Goal: Task Accomplishment & Management: Complete application form

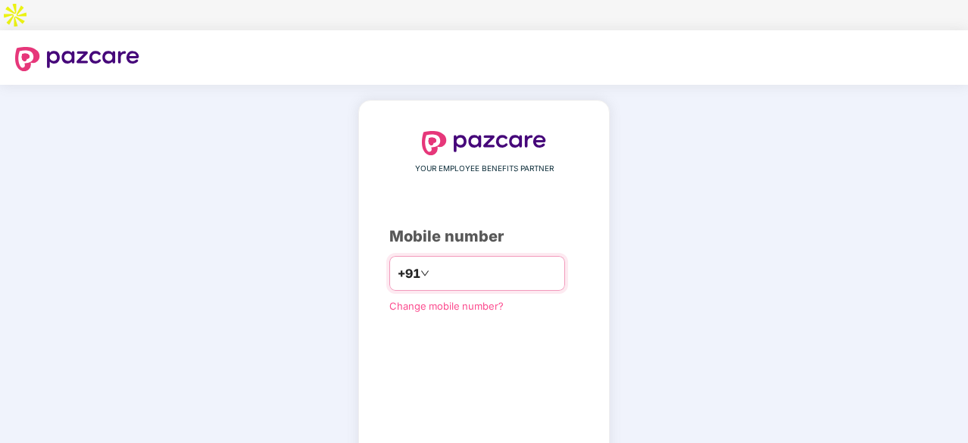
click at [444, 261] on input "number" at bounding box center [494, 273] width 124 height 24
type input "**********"
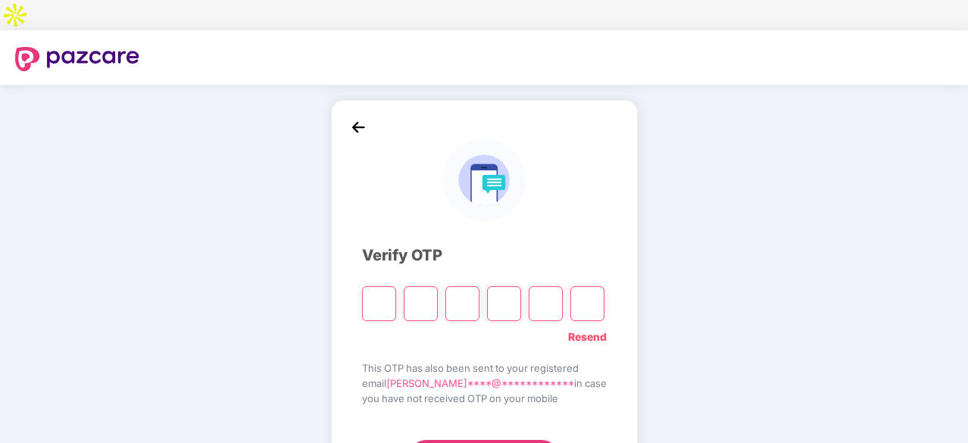
type input "*"
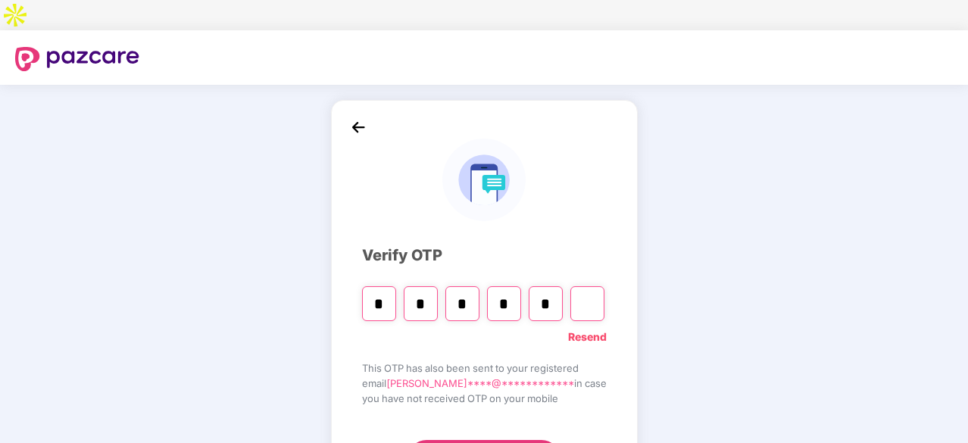
type input "*"
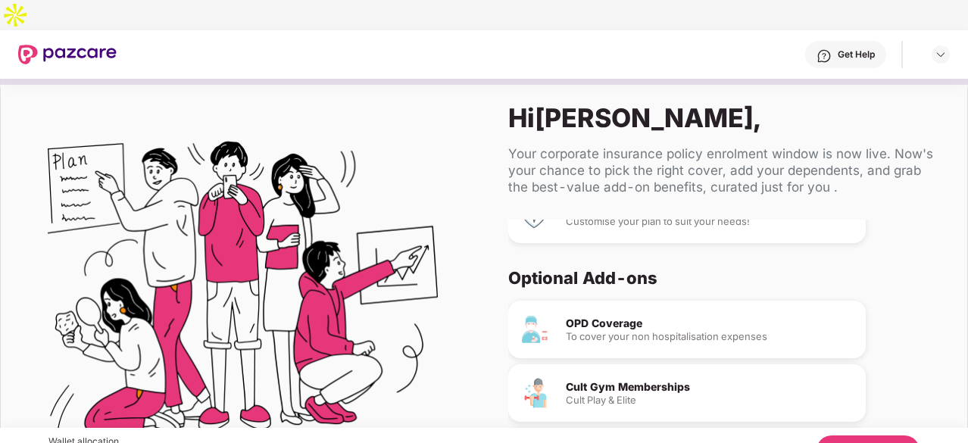
scroll to position [142, 0]
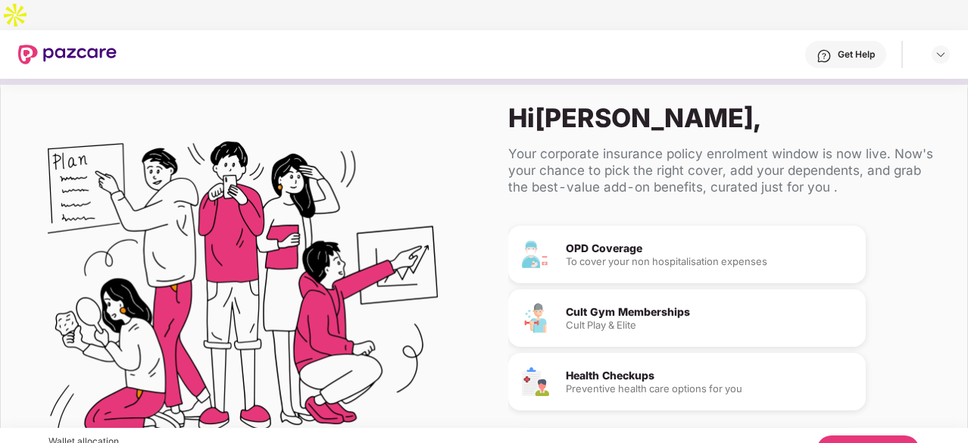
click at [862, 435] on button "Let's Begin" at bounding box center [867, 450] width 103 height 30
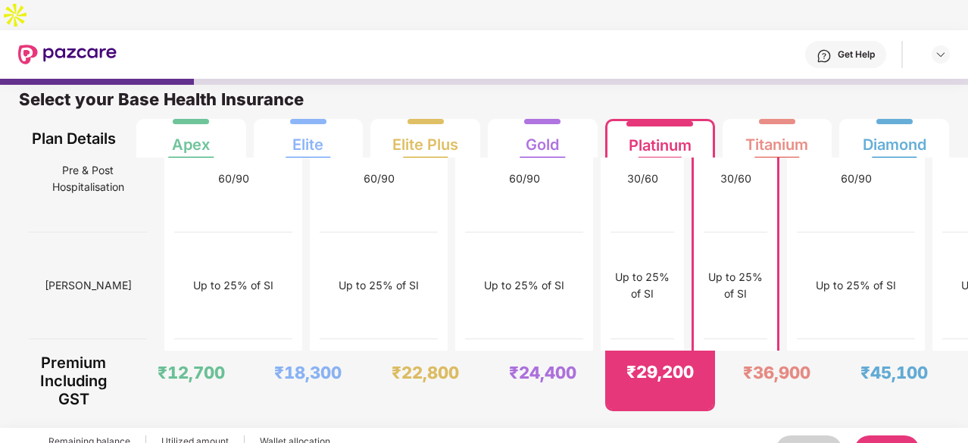
scroll to position [1420, 0]
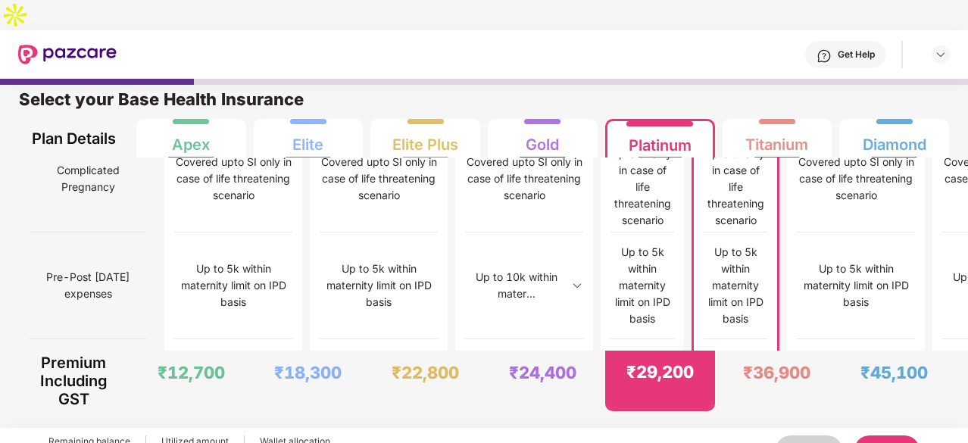
click at [897, 435] on button "Next" at bounding box center [886, 450] width 65 height 30
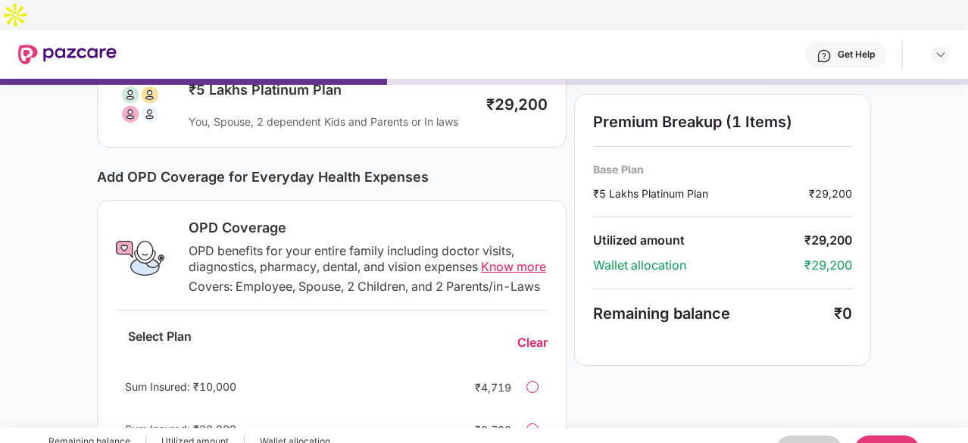
scroll to position [0, 0]
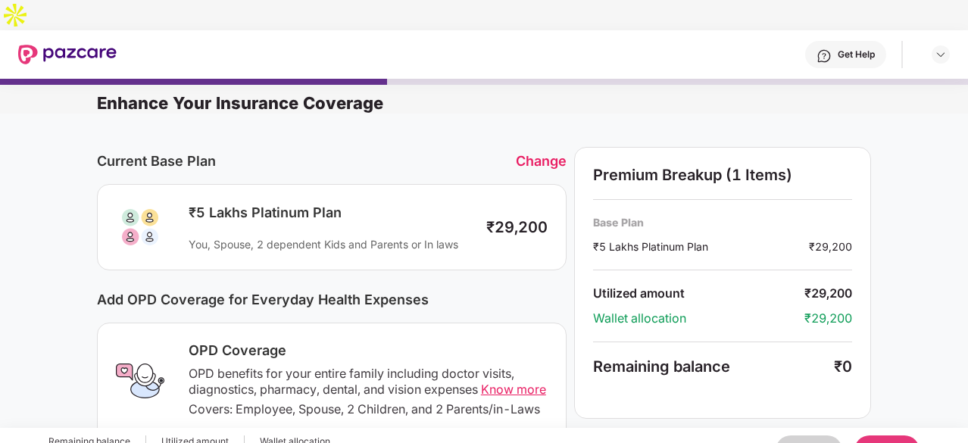
click at [880, 435] on button "Next" at bounding box center [886, 450] width 65 height 30
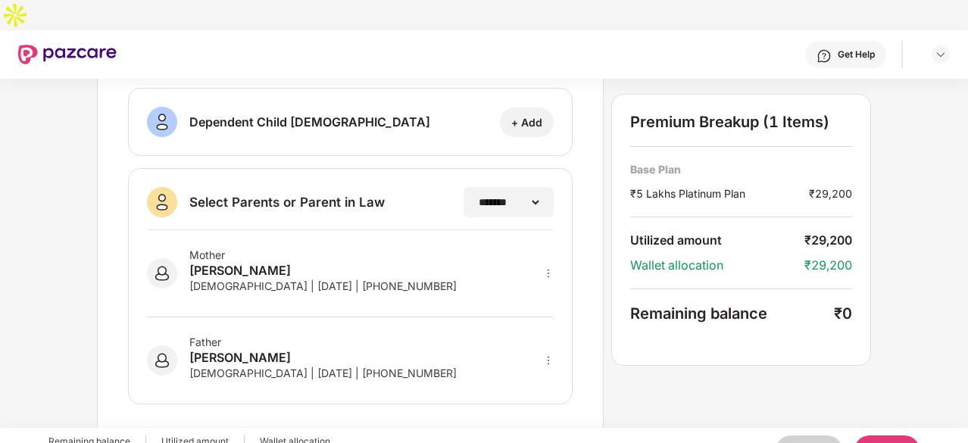
scroll to position [359, 0]
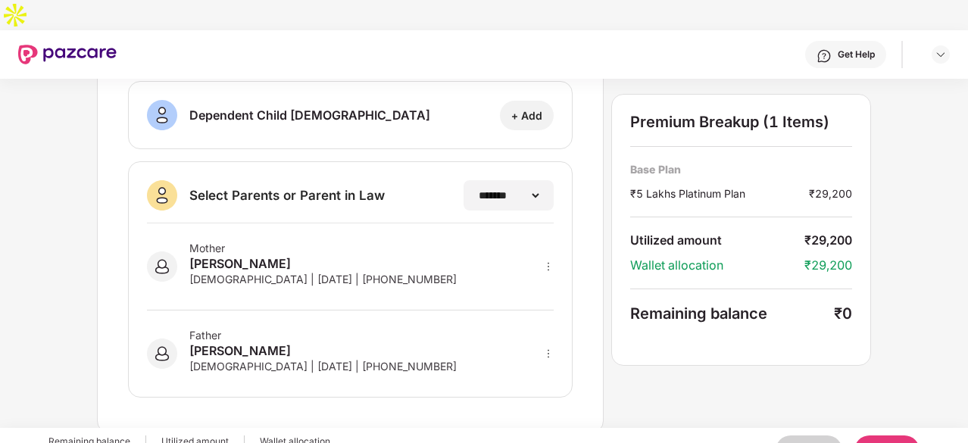
click at [881, 435] on button "Next" at bounding box center [886, 450] width 65 height 30
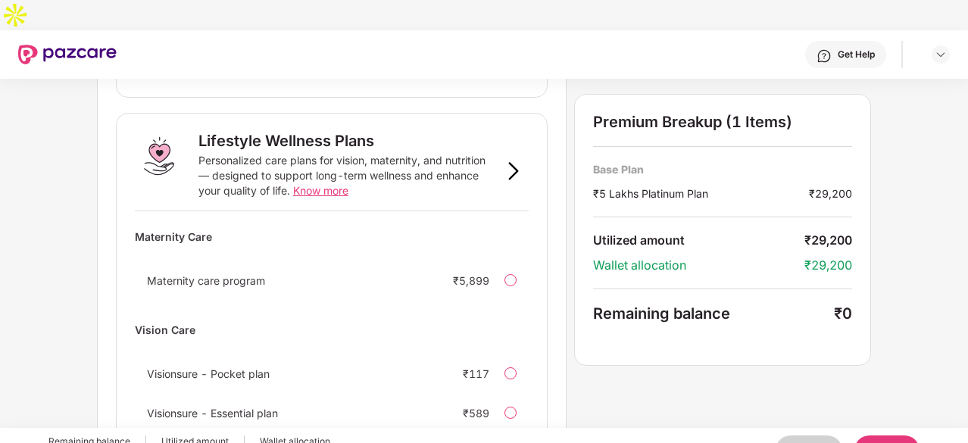
scroll to position [1075, 0]
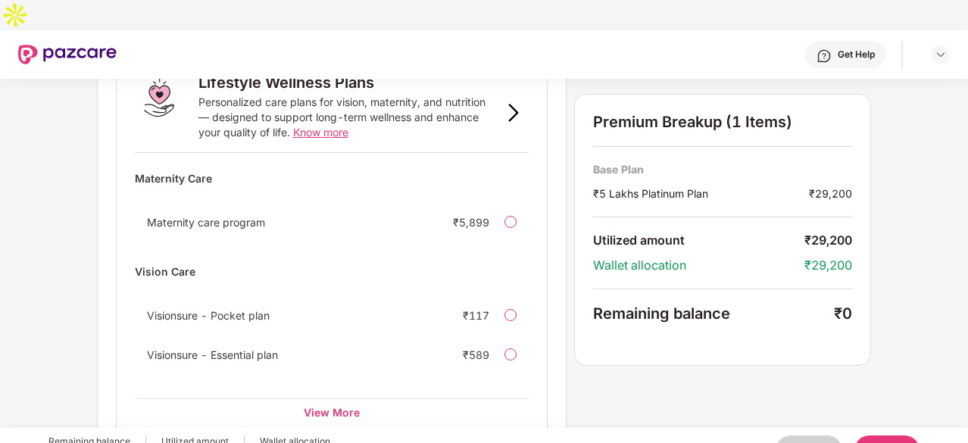
click at [891, 435] on button "Next" at bounding box center [886, 450] width 65 height 30
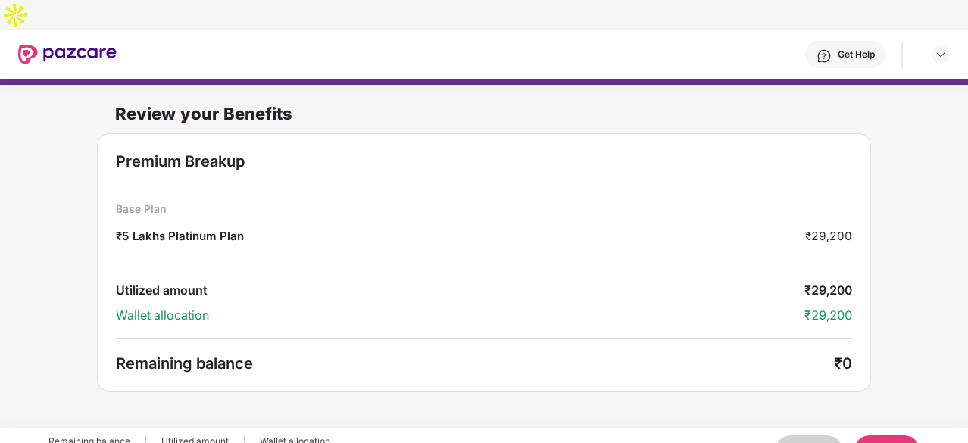
click at [900, 435] on button "Next" at bounding box center [886, 450] width 65 height 30
